Goal: Transaction & Acquisition: Purchase product/service

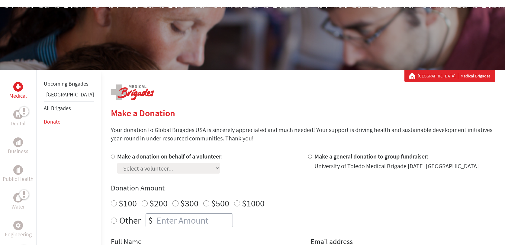
scroll to position [71, 0]
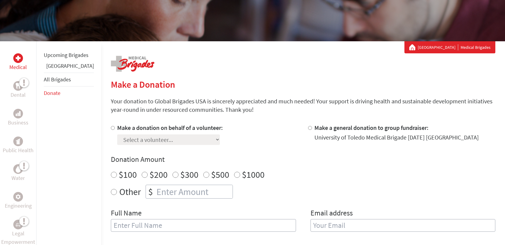
click at [119, 126] on label "Make a donation on behalf of a volunteer:" at bounding box center [170, 128] width 106 height 8
click at [115, 126] on input "Make a donation on behalf of a volunteer:" at bounding box center [113, 128] width 4 height 4
radio input "true"
click at [155, 142] on select "Select a volunteer... [PERSON_NAME] [PERSON_NAME] [PERSON_NAME] [PERSON_NAME] […" at bounding box center [168, 140] width 103 height 11
select select "92D66870-97F8-11F0-9E6E-42010A400005"
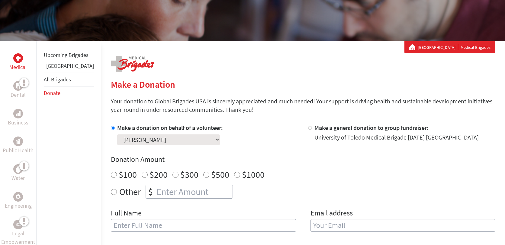
click at [117, 135] on select "Select a volunteer... [PERSON_NAME] [PERSON_NAME] [PERSON_NAME] [PERSON_NAME] […" at bounding box center [168, 140] width 103 height 11
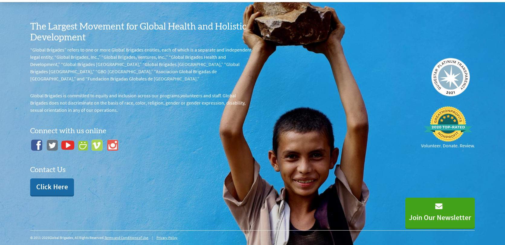
scroll to position [0, 0]
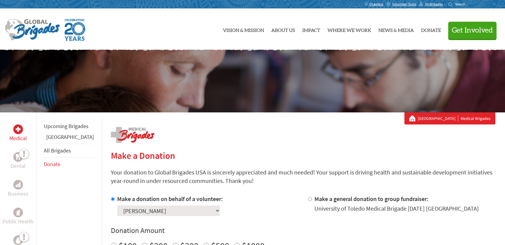
drag, startPoint x: 214, startPoint y: 200, endPoint x: 103, endPoint y: 197, distance: 111.4
click at [111, 197] on div "Make a donation on behalf of a volunteer: Select a volunteer... [PERSON_NAME] […" at bounding box center [204, 205] width 187 height 21
copy label "Make a donation on behalf of a volunteer:"
click at [202, 14] on div "Every person is worth investment Vision & Mission About Us Impact Where We Work…" at bounding box center [252, 28] width 495 height 41
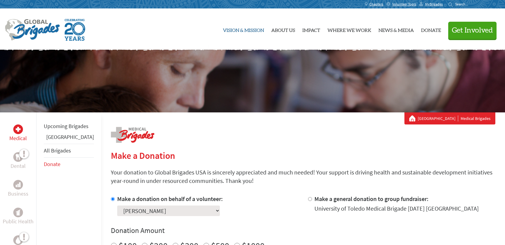
click at [241, 15] on link "Vision & Mission" at bounding box center [243, 29] width 41 height 31
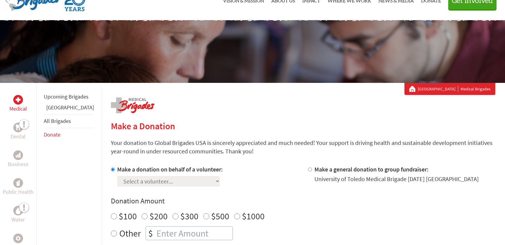
scroll to position [40, 0]
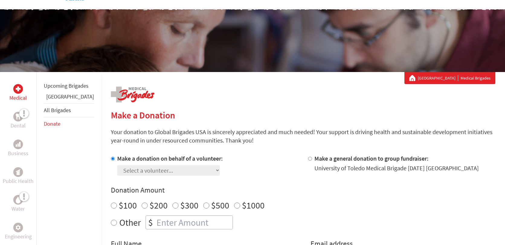
click at [117, 155] on label "Make a donation on behalf of a volunteer:" at bounding box center [170, 159] width 106 height 8
click at [111, 157] on input "Make a donation on behalf of a volunteer:" at bounding box center [113, 159] width 4 height 4
click at [117, 157] on label "Make a donation on behalf of a volunteer:" at bounding box center [170, 159] width 106 height 8
click at [111, 157] on input "Make a donation on behalf of a volunteer:" at bounding box center [113, 159] width 4 height 4
click at [117, 168] on select "Select a volunteer... [PERSON_NAME] [PERSON_NAME] [PERSON_NAME] [PERSON_NAME] […" at bounding box center [168, 170] width 103 height 11
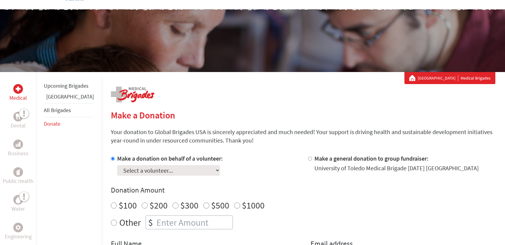
select select "92D66870-97F8-11F0-9E6E-42010A400005"
click at [117, 165] on select "Select a volunteer... [PERSON_NAME] [PERSON_NAME] [PERSON_NAME] [PERSON_NAME] […" at bounding box center [168, 170] width 103 height 11
click at [171, 170] on div "Select a volunteer... [PERSON_NAME] [PERSON_NAME] [PERSON_NAME] [PERSON_NAME] […" at bounding box center [170, 169] width 106 height 13
